Goal: Task Accomplishment & Management: Manage account settings

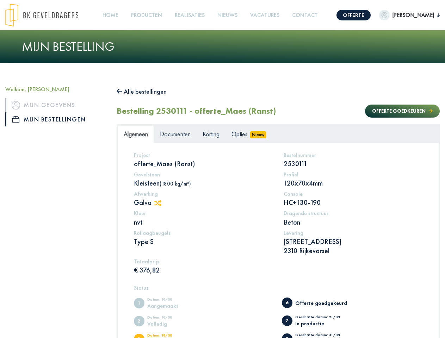
click at [49, 15] on img at bounding box center [41, 15] width 73 height 23
click at [344, 15] on link "Offerte" at bounding box center [354, 15] width 34 height 11
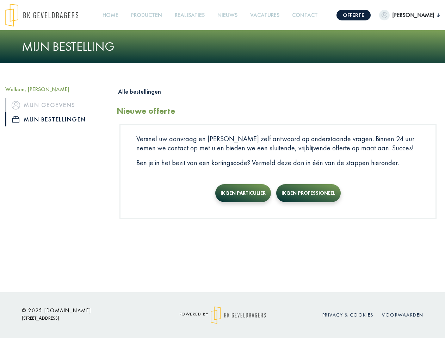
click at [401, 15] on span "[PERSON_NAME]" at bounding box center [413, 15] width 47 height 8
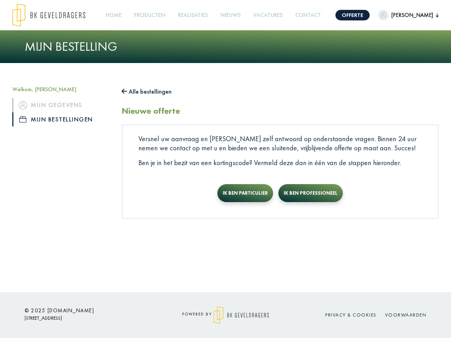
click at [147, 15] on link "Producten +" at bounding box center [149, 15] width 37 height 16
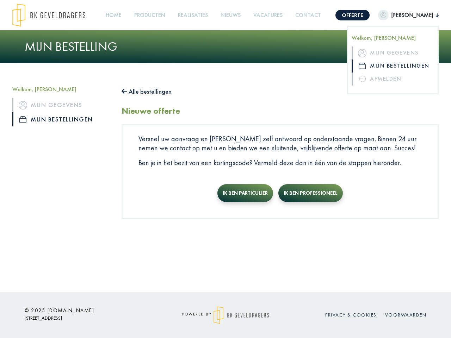
click at [145, 92] on button "Alle bestellingen" at bounding box center [147, 91] width 50 height 11
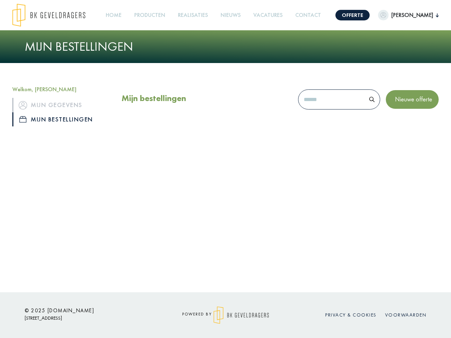
click at [395, 111] on div "Mijn bestellingen Nieuwe offerte" at bounding box center [280, 101] width 317 height 30
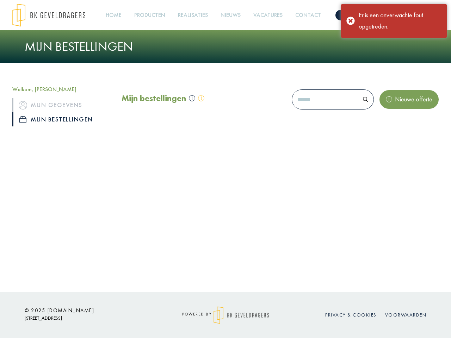
click at [161, 203] on div "Offerte [PERSON_NAME] Welkom, [PERSON_NAME] Mijn gegevens Mijn bestellingen Afm…" at bounding box center [225, 146] width 451 height 293
